Goal: Information Seeking & Learning: Learn about a topic

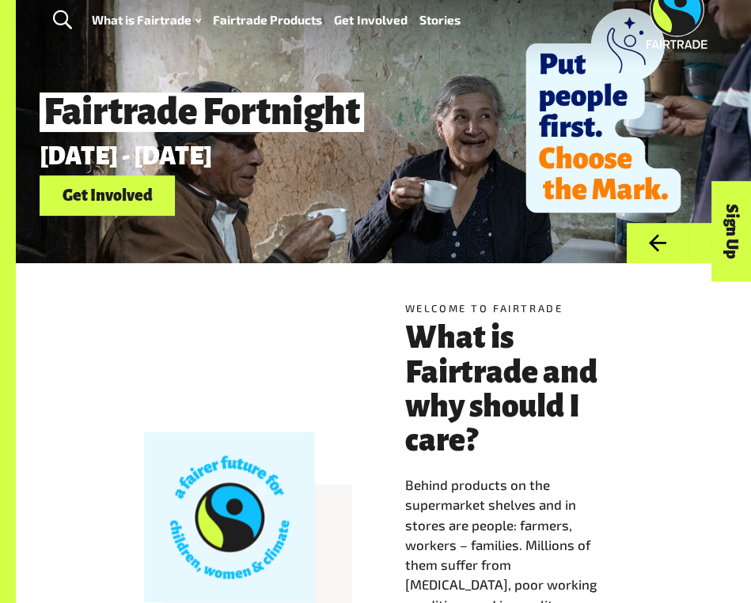
scroll to position [38, 0]
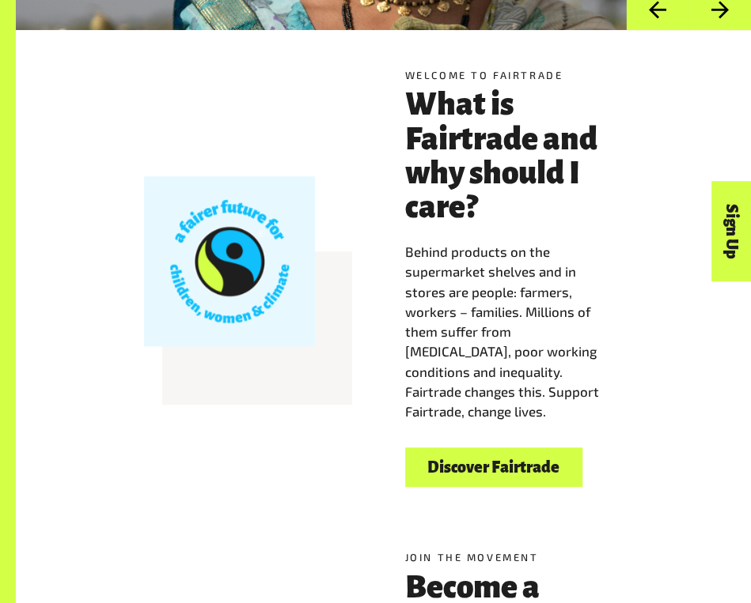
scroll to position [269, 0]
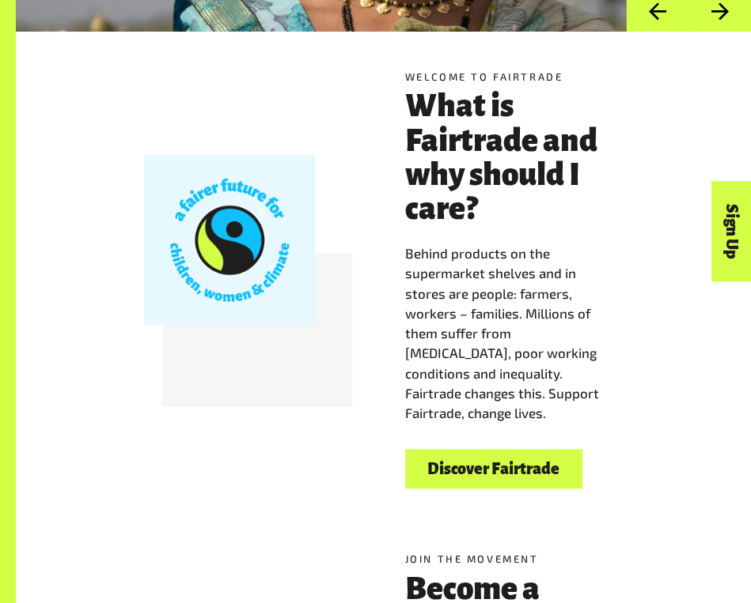
click at [565, 382] on p "Behind products on the supermarket shelves and in stores are people: farmers, w…" at bounding box center [514, 334] width 218 height 180
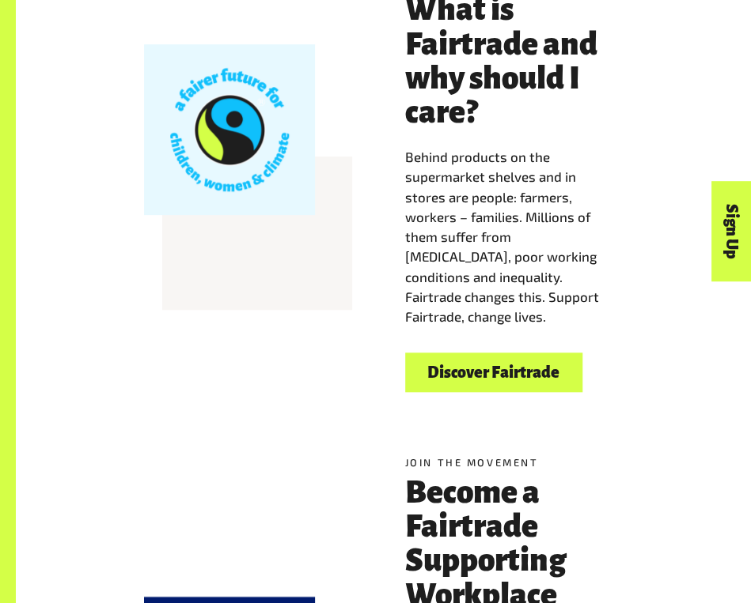
scroll to position [366, 0]
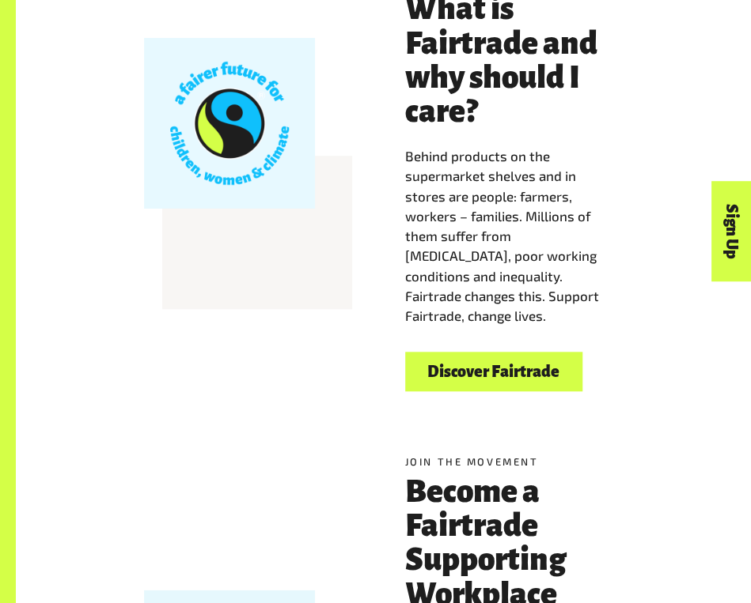
click at [546, 374] on link "Discover Fairtrade" at bounding box center [493, 372] width 177 height 40
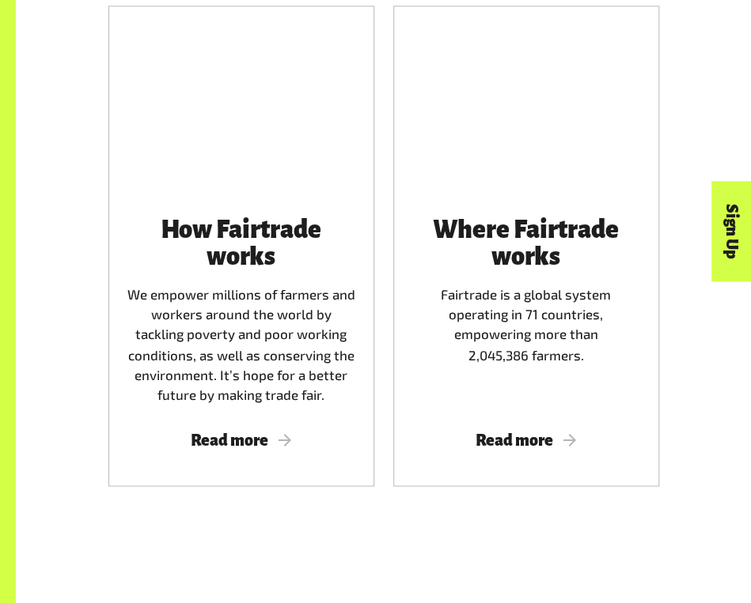
scroll to position [786, 0]
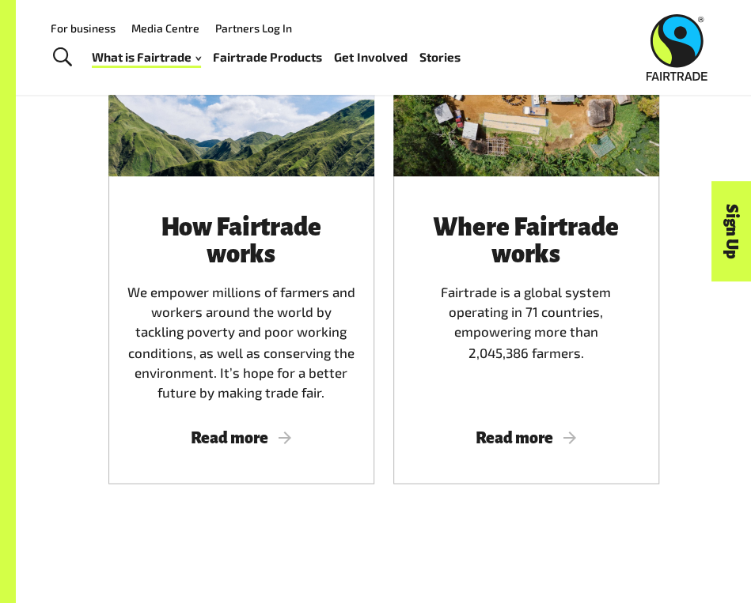
click at [283, 54] on link "Fairtrade Products" at bounding box center [267, 58] width 109 height 22
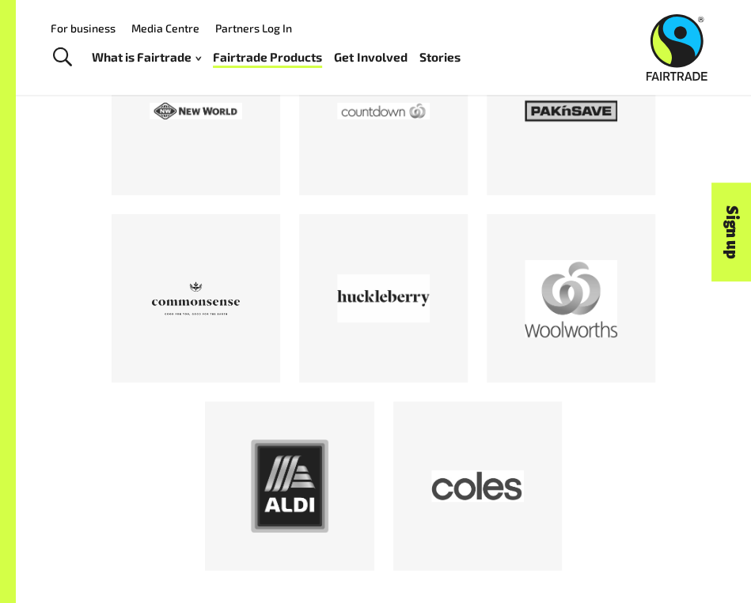
scroll to position [2237, 0]
